Goal: Task Accomplishment & Management: Manage account settings

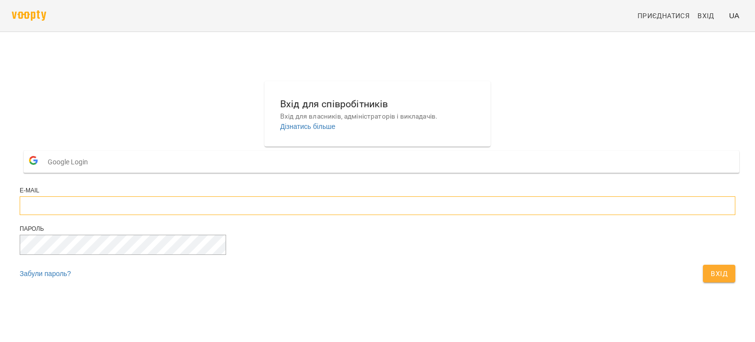
type input "**********"
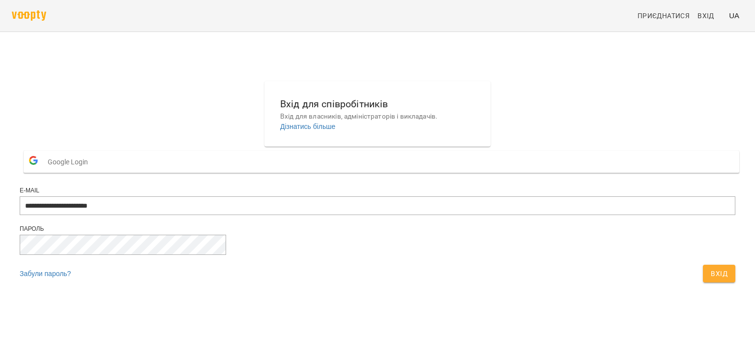
click at [711, 279] on span "Вхід" at bounding box center [719, 273] width 17 height 12
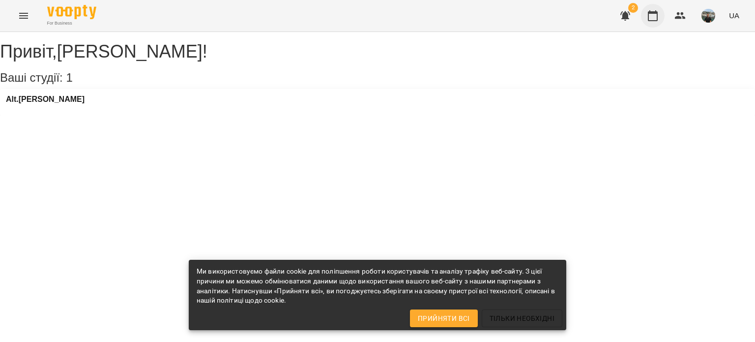
click at [656, 16] on icon "button" at bounding box center [653, 16] width 12 height 12
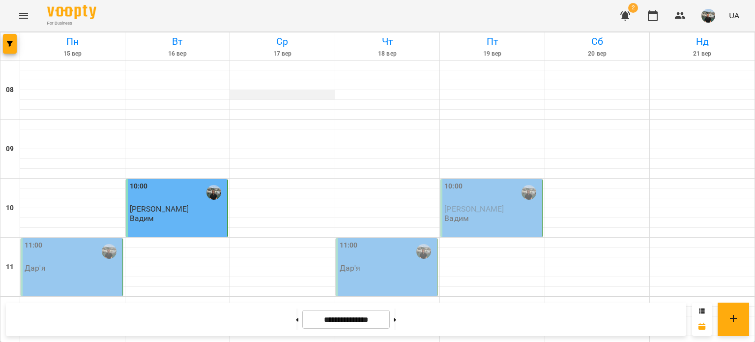
scroll to position [148, 0]
click at [148, 237] on div at bounding box center [177, 242] width 105 height 10
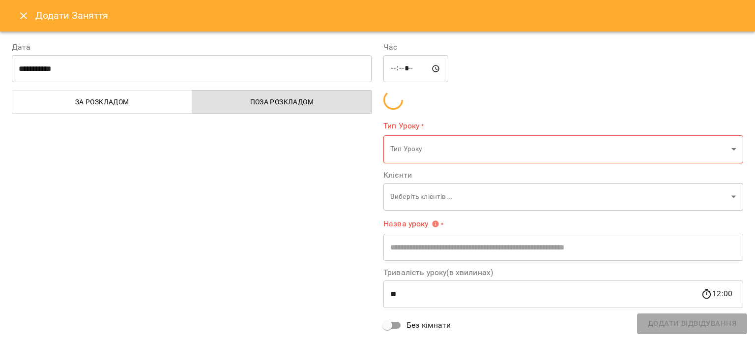
type input "**********"
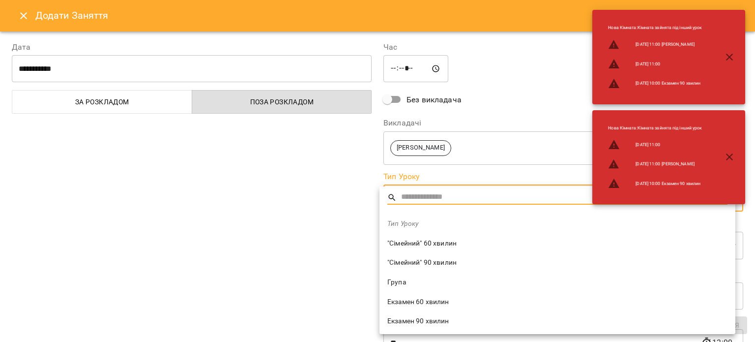
click at [432, 193] on input "text" at bounding box center [564, 197] width 326 height 14
click at [336, 180] on div at bounding box center [377, 171] width 755 height 342
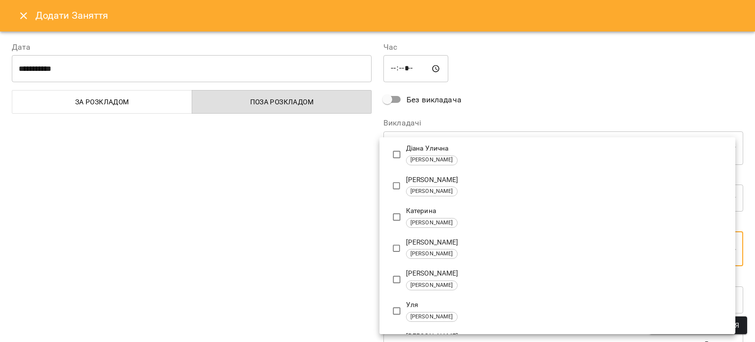
type input "**********"
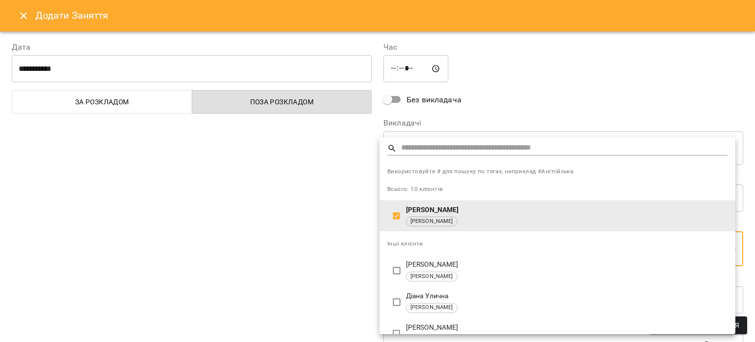
scroll to position [98, 0]
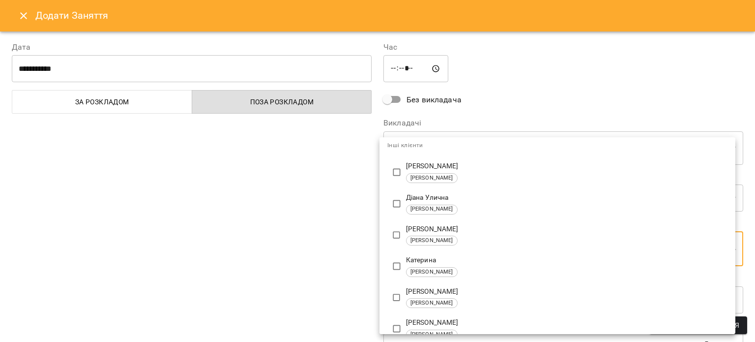
click at [501, 99] on div at bounding box center [377, 171] width 755 height 342
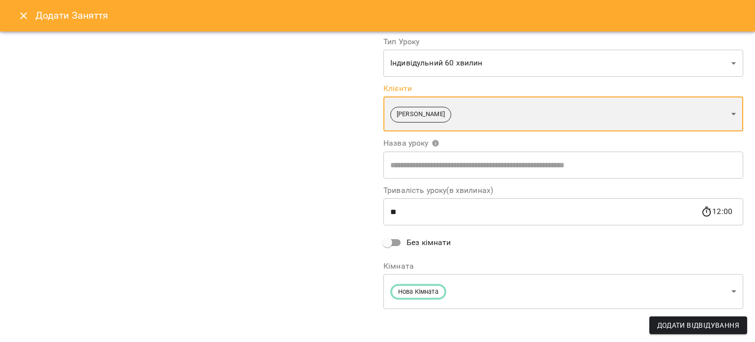
scroll to position [135, 0]
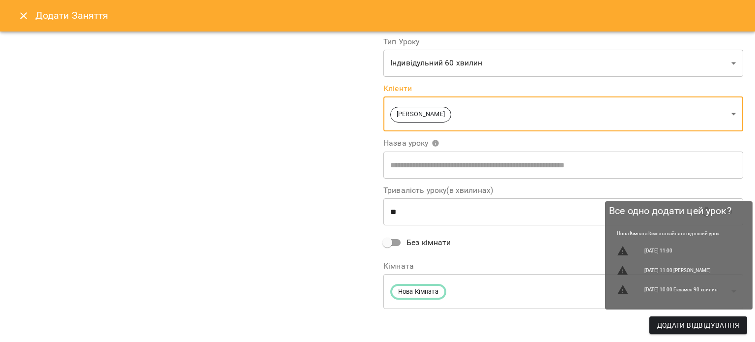
click at [693, 325] on span "Додати Відвідування" at bounding box center [698, 325] width 82 height 12
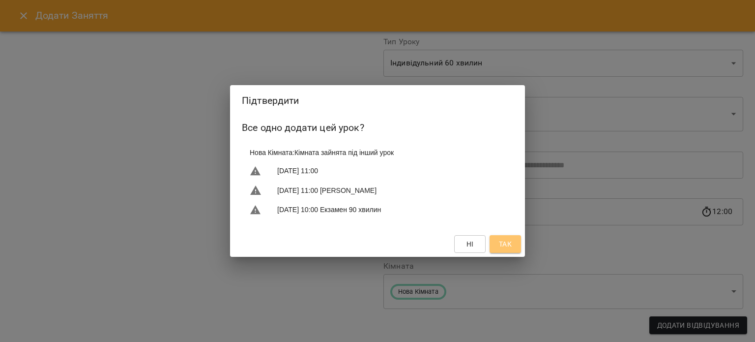
click at [510, 245] on span "Так" at bounding box center [505, 244] width 13 height 12
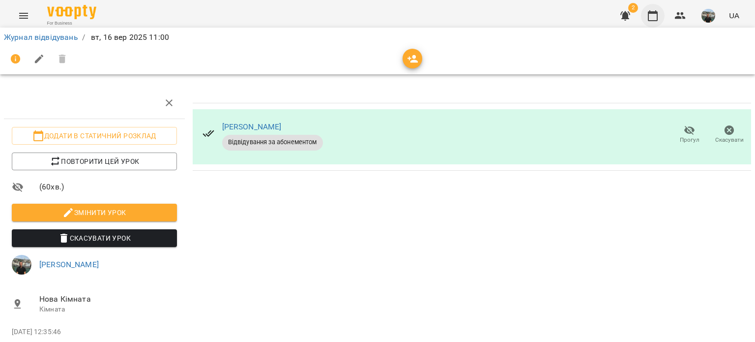
click at [655, 18] on icon "button" at bounding box center [653, 16] width 12 height 12
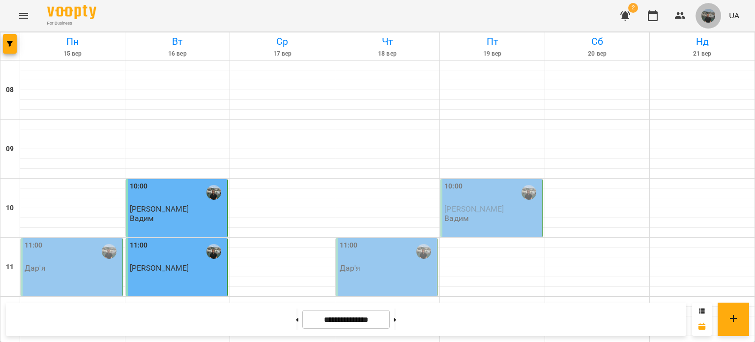
click at [706, 15] on img "button" at bounding box center [709, 16] width 14 height 14
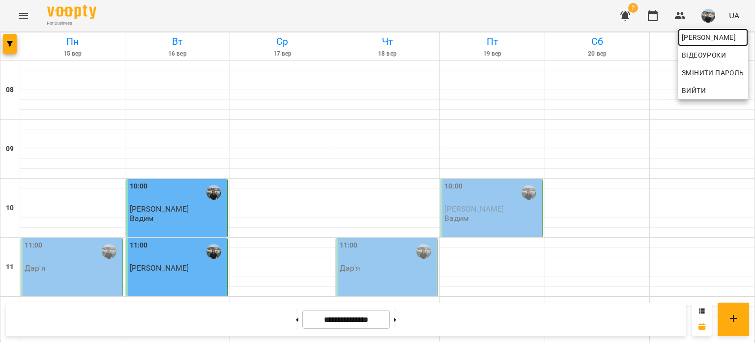
click at [694, 35] on span "Юрій" at bounding box center [713, 37] width 62 height 12
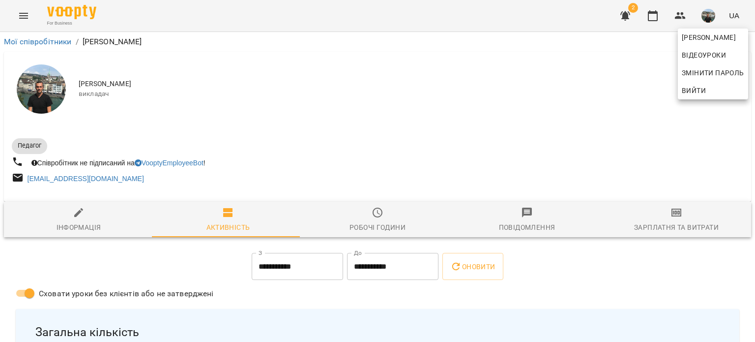
drag, startPoint x: 750, startPoint y: 47, endPoint x: 752, endPoint y: 58, distance: 11.4
click at [752, 58] on div at bounding box center [377, 171] width 755 height 342
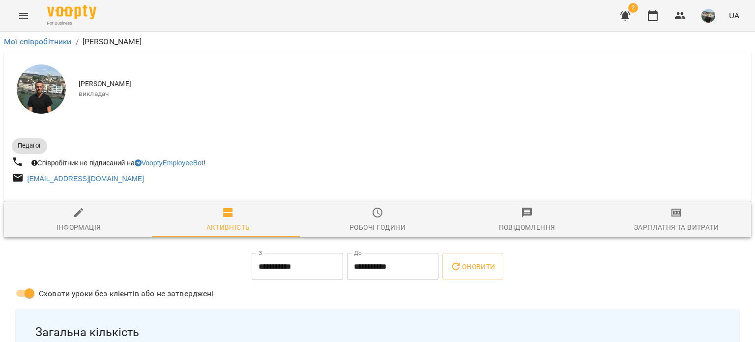
click at [714, 16] on img "button" at bounding box center [709, 16] width 14 height 14
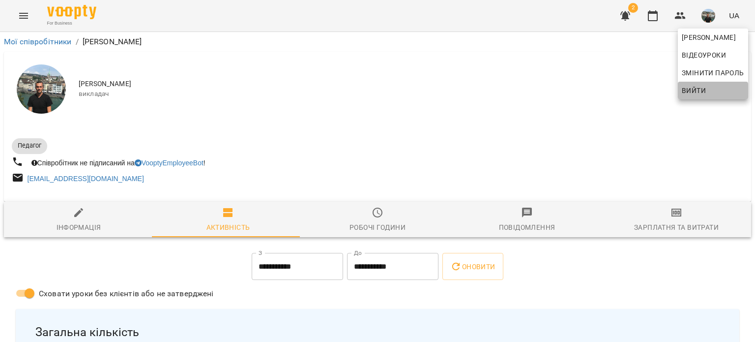
click at [687, 91] on span "Вийти" at bounding box center [694, 91] width 24 height 12
